Goal: Task Accomplishment & Management: Use online tool/utility

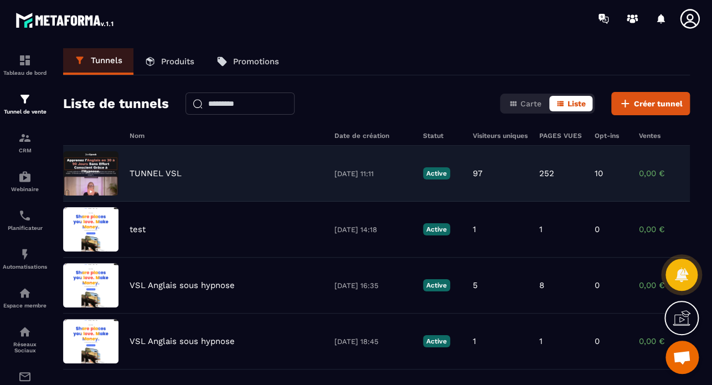
click at [148, 177] on p "TUNNEL VSL" at bounding box center [156, 173] width 52 height 10
click at [153, 172] on p "TUNNEL VSL" at bounding box center [156, 173] width 52 height 10
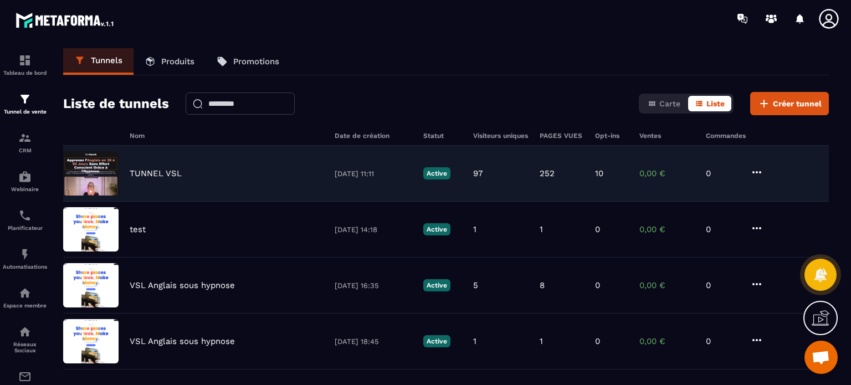
click at [712, 174] on icon at bounding box center [756, 172] width 13 height 13
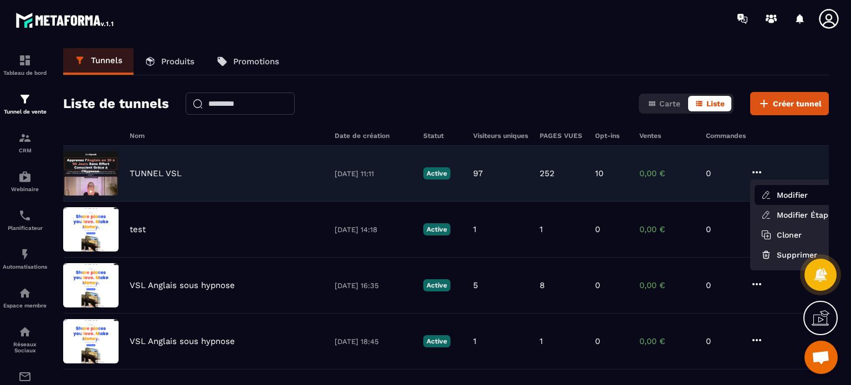
click at [712, 199] on button "Modifier" at bounding box center [798, 195] width 89 height 20
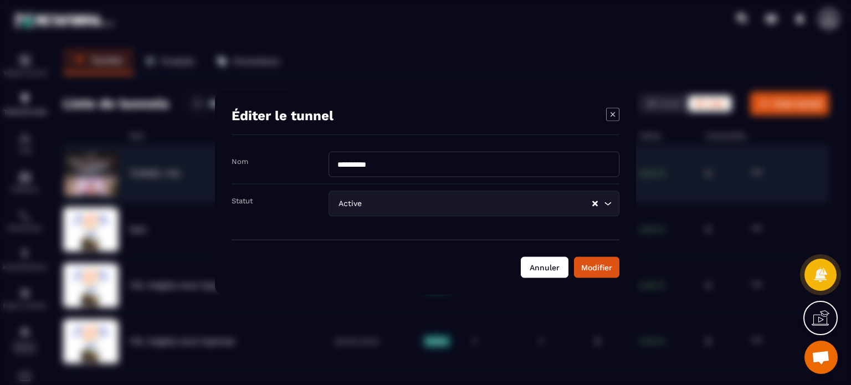
click at [547, 264] on button "Annuler" at bounding box center [545, 266] width 48 height 21
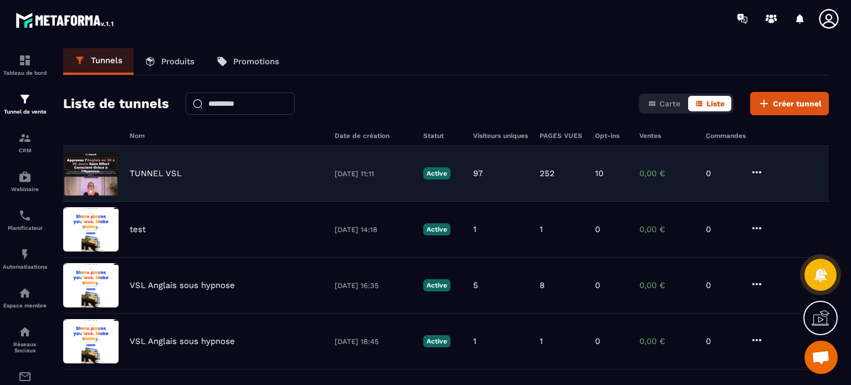
click at [712, 166] on icon at bounding box center [756, 172] width 13 height 13
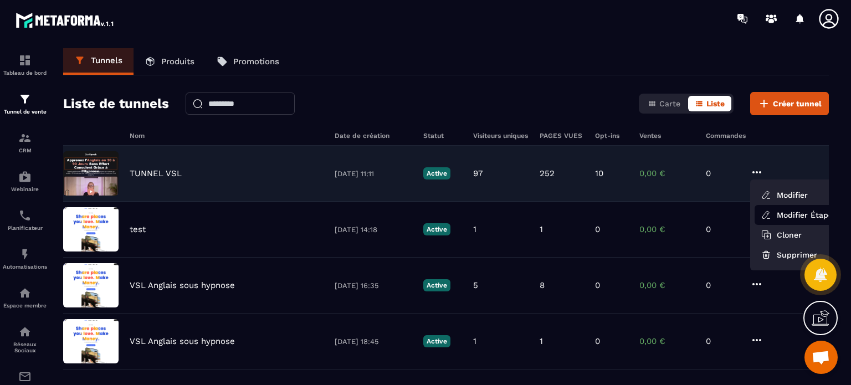
click at [712, 215] on link "Modifier Étapes" at bounding box center [798, 215] width 89 height 20
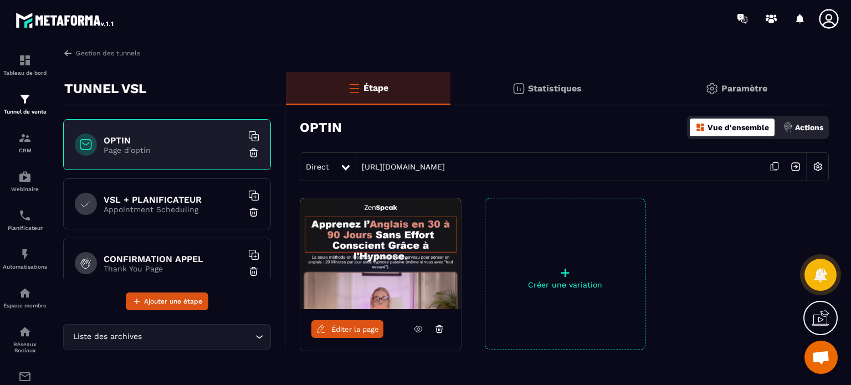
click at [357, 337] on div "Éditer la page" at bounding box center [380, 329] width 161 height 40
click at [357, 331] on span "Éditer la page" at bounding box center [355, 329] width 48 height 8
